Goal: Information Seeking & Learning: Learn about a topic

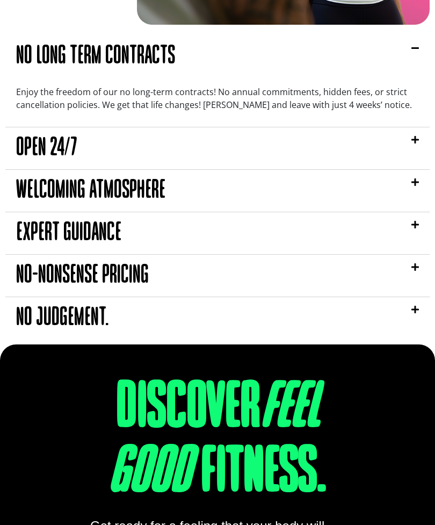
click at [35, 154] on link "Open 24/7" at bounding box center [47, 149] width 62 height 24
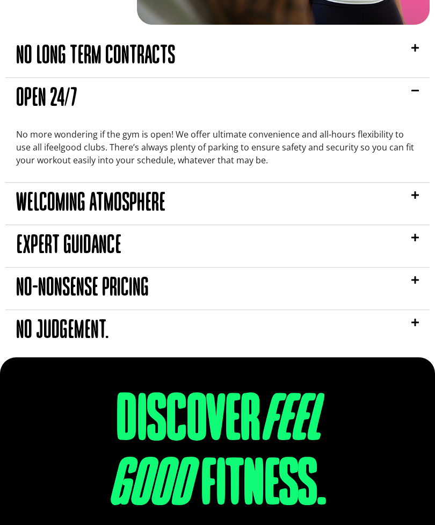
click at [35, 98] on link "Open 24/7" at bounding box center [47, 99] width 62 height 24
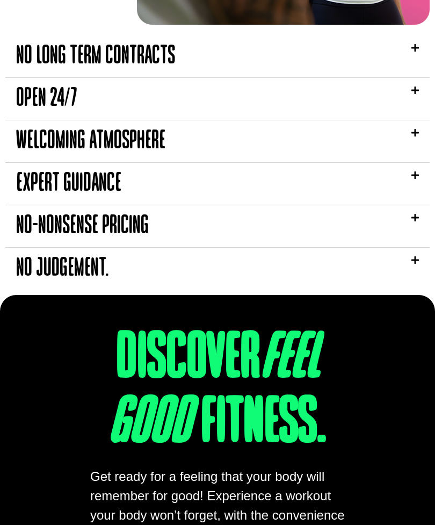
click at [37, 144] on link "Welcoming Atmosphere" at bounding box center [90, 142] width 149 height 24
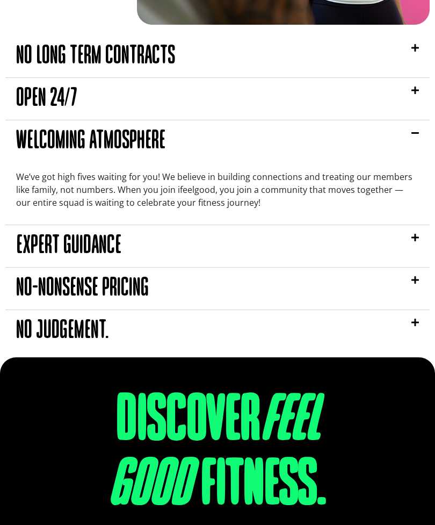
click at [41, 143] on link "Welcoming Atmosphere" at bounding box center [90, 142] width 149 height 24
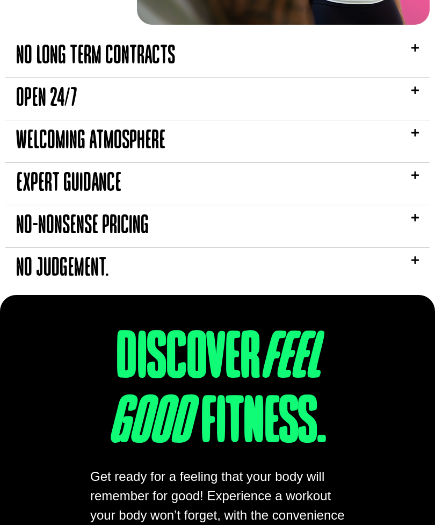
click at [45, 180] on link "Expert Guidance" at bounding box center [68, 184] width 105 height 24
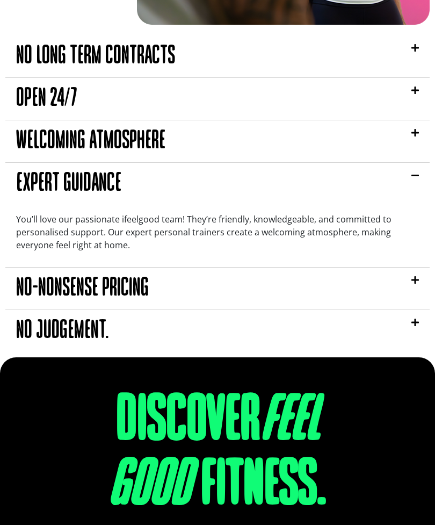
click at [48, 181] on link "Expert Guidance" at bounding box center [68, 184] width 105 height 24
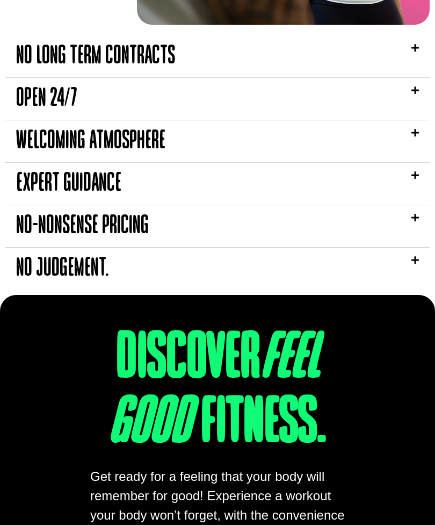
click at [36, 220] on link "No-nonsense pricing" at bounding box center [82, 227] width 133 height 24
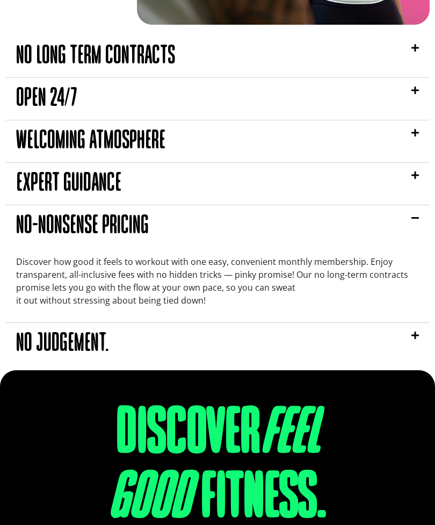
click at [48, 225] on link "No-nonsense pricing" at bounding box center [82, 227] width 133 height 24
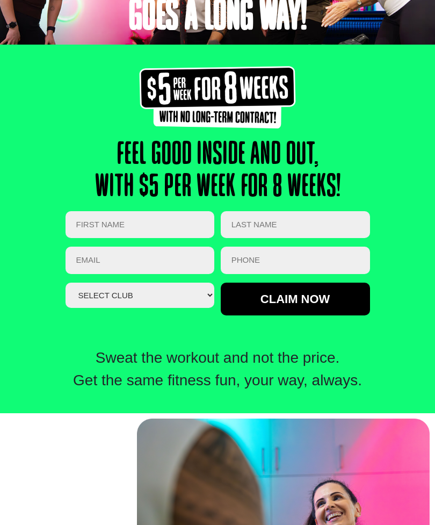
scroll to position [251, 0]
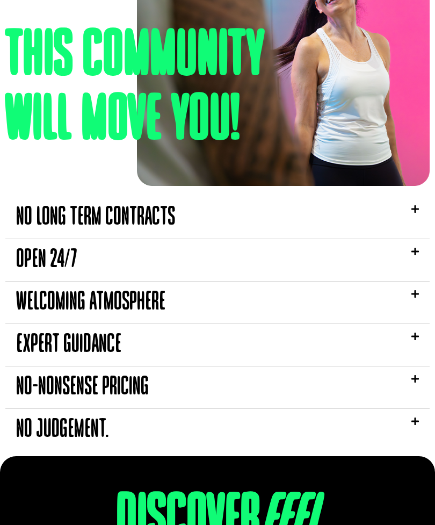
click at [44, 206] on link "No long term contracts" at bounding box center [95, 218] width 159 height 24
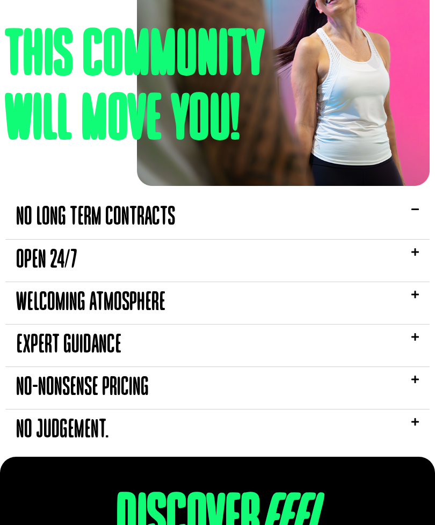
scroll to position [769, 0]
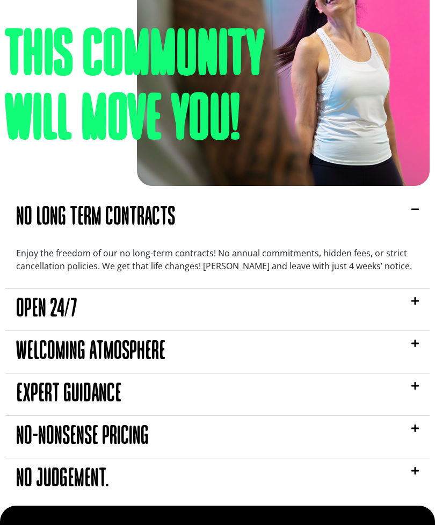
click at [47, 216] on link "No long term contracts" at bounding box center [95, 218] width 159 height 24
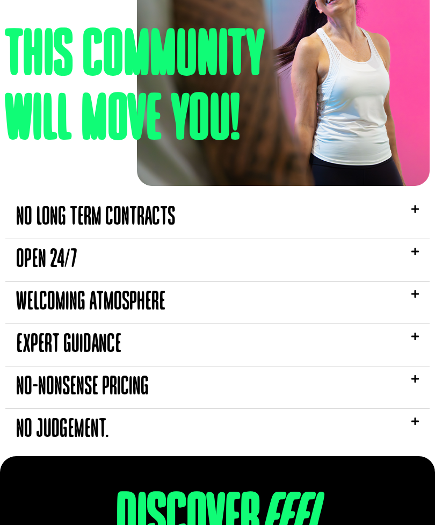
click at [42, 220] on link "No long term contracts" at bounding box center [95, 218] width 159 height 24
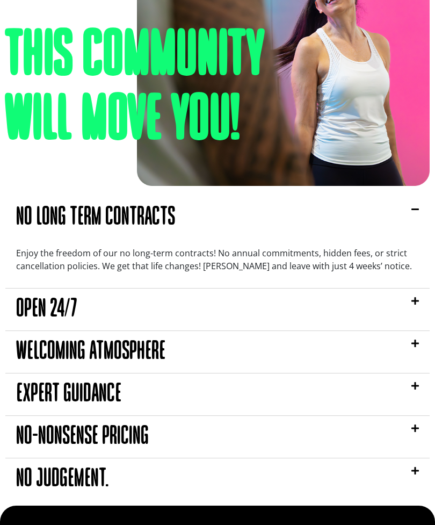
click at [50, 228] on link "No long term contracts" at bounding box center [95, 218] width 159 height 24
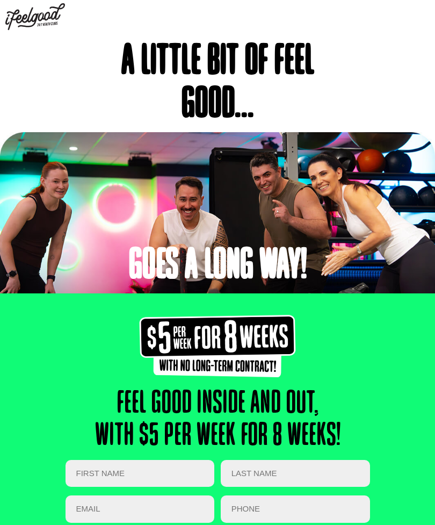
scroll to position [0, 0]
